Goal: Go to known website: Access a specific website the user already knows

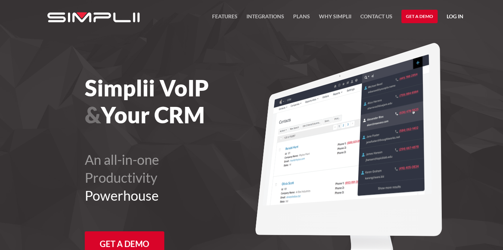
click at [451, 18] on link "Log in" at bounding box center [454, 17] width 17 height 11
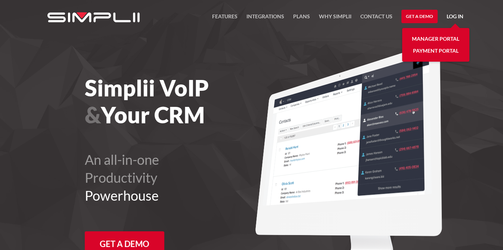
click at [443, 34] on link "Manager Portal" at bounding box center [435, 39] width 47 height 12
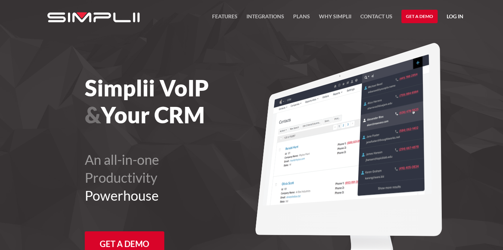
click at [461, 14] on link "Log in" at bounding box center [454, 17] width 17 height 11
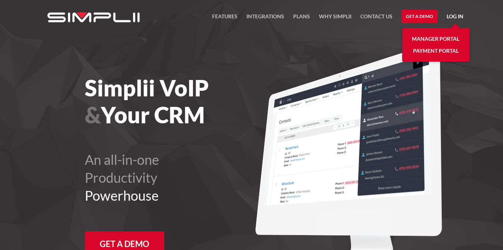
click at [440, 38] on link "Manager Portal" at bounding box center [435, 39] width 47 height 12
